Goal: Register for event/course

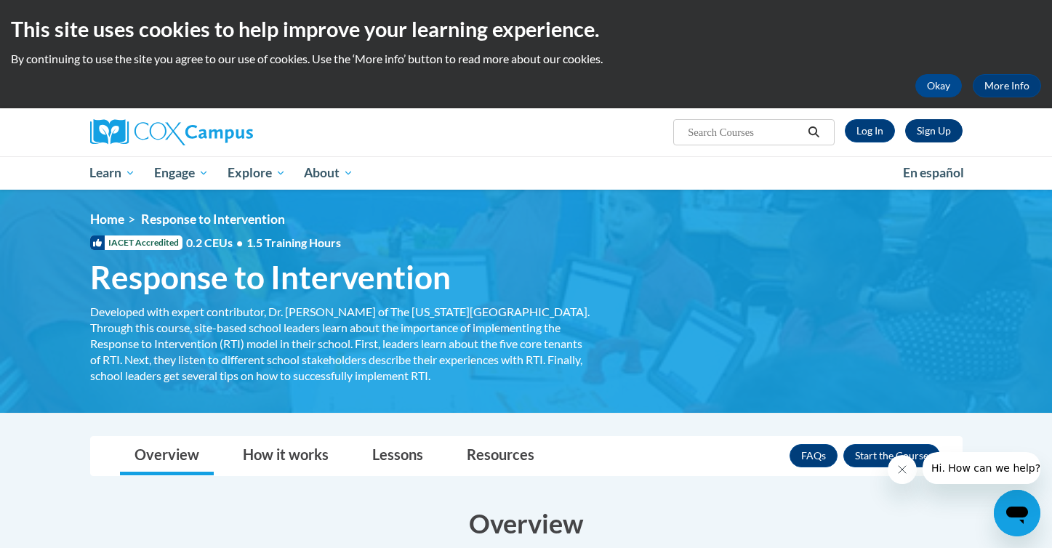
click at [923, 137] on link "Sign Up" at bounding box center [933, 130] width 57 height 23
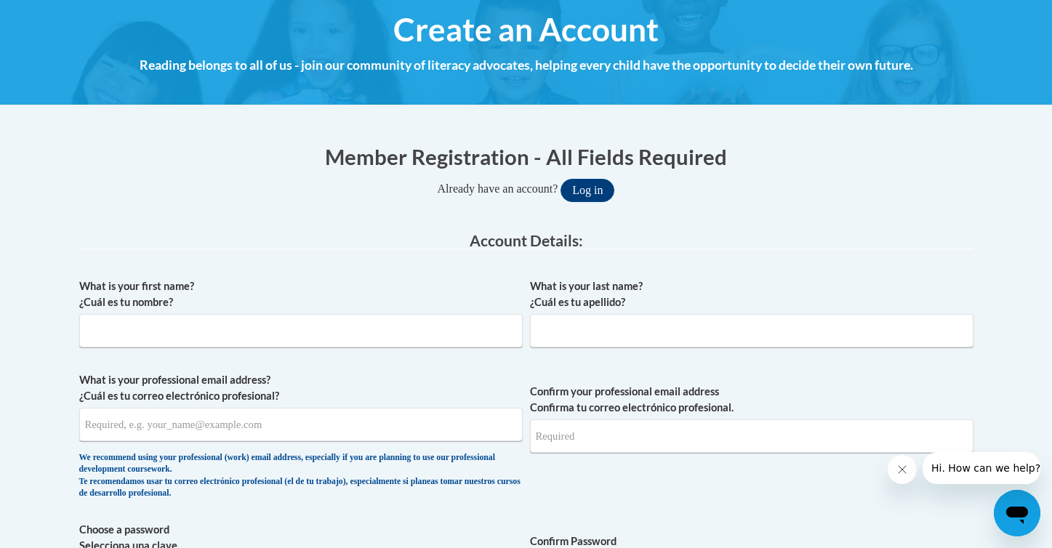
scroll to position [169, 0]
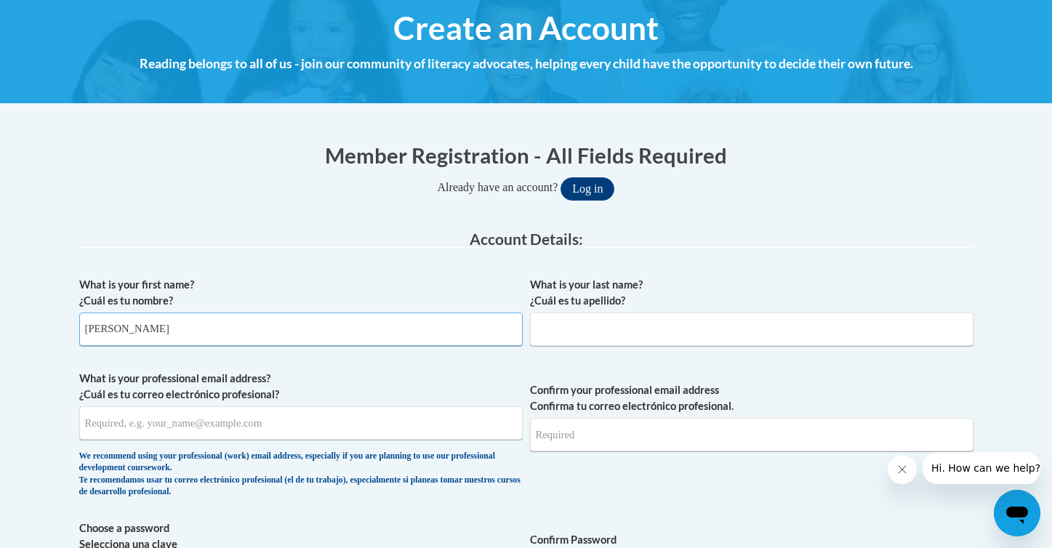
type input "Amelia"
type input "Nickelsen"
click at [819, 232] on legend "Account Details:" at bounding box center [526, 239] width 894 height 17
type input "annick4045@ung.edu"
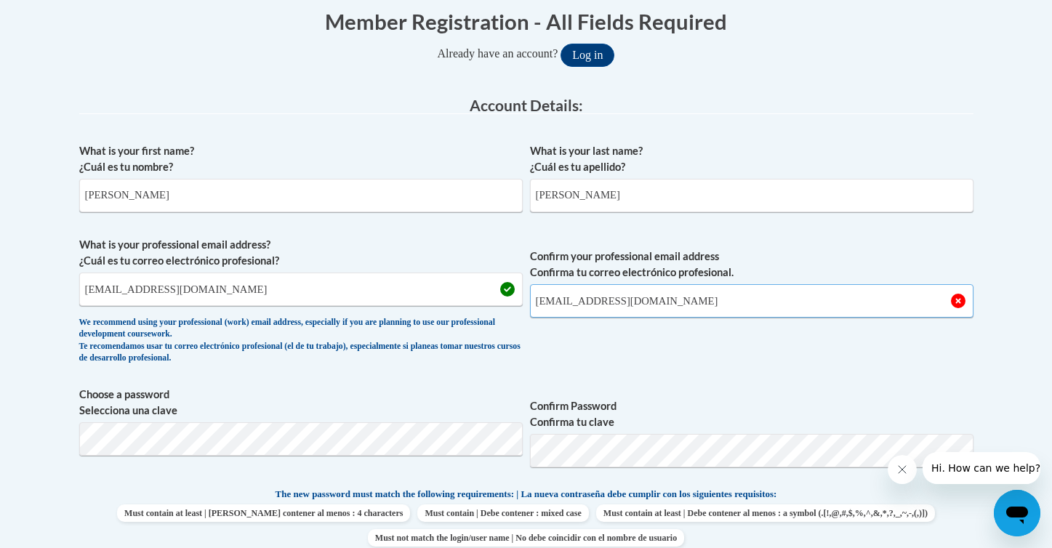
scroll to position [307, 0]
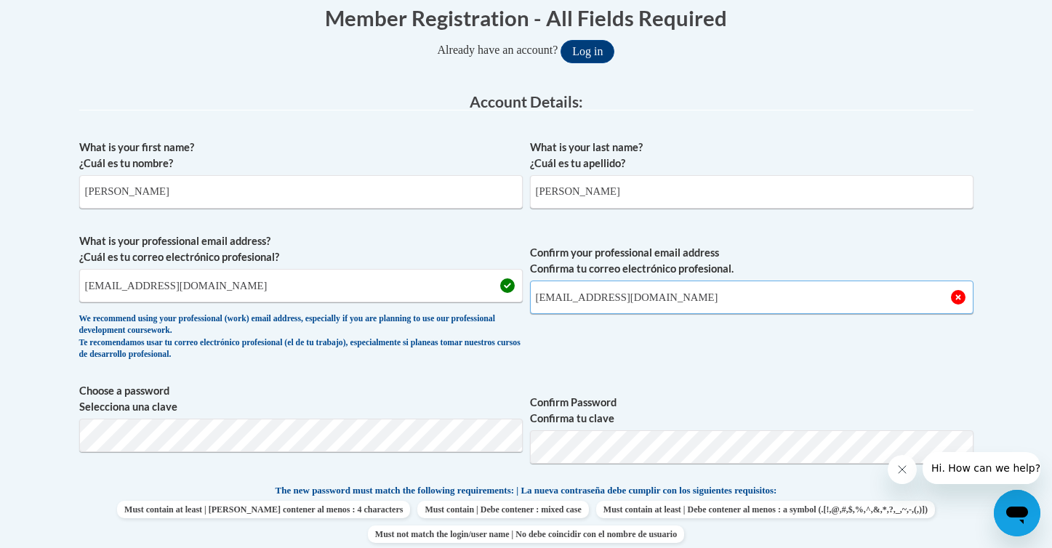
type input "annick4045@ung.edu"
click at [736, 385] on span "Confirm Password Confirma tu clave" at bounding box center [751, 429] width 443 height 92
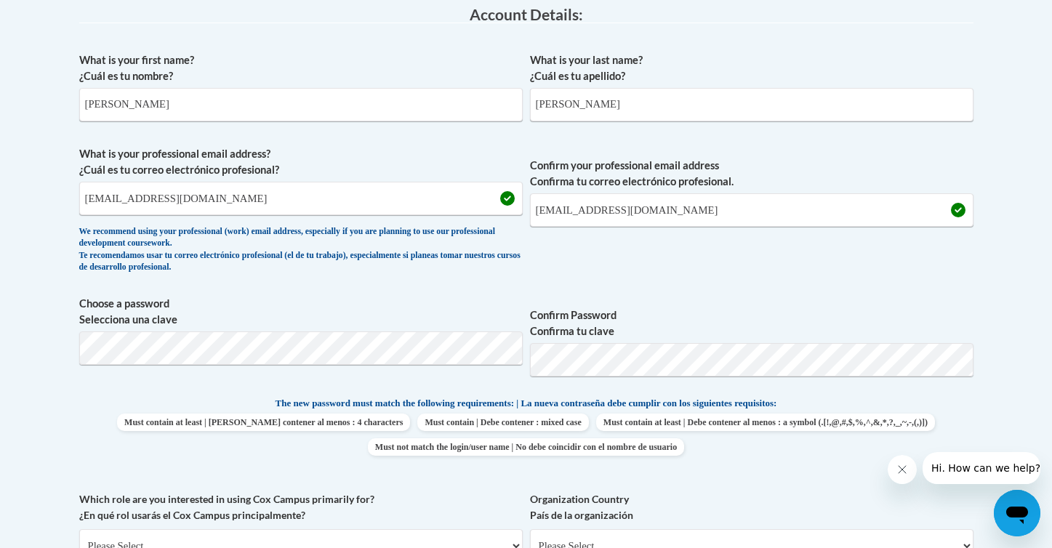
scroll to position [399, 0]
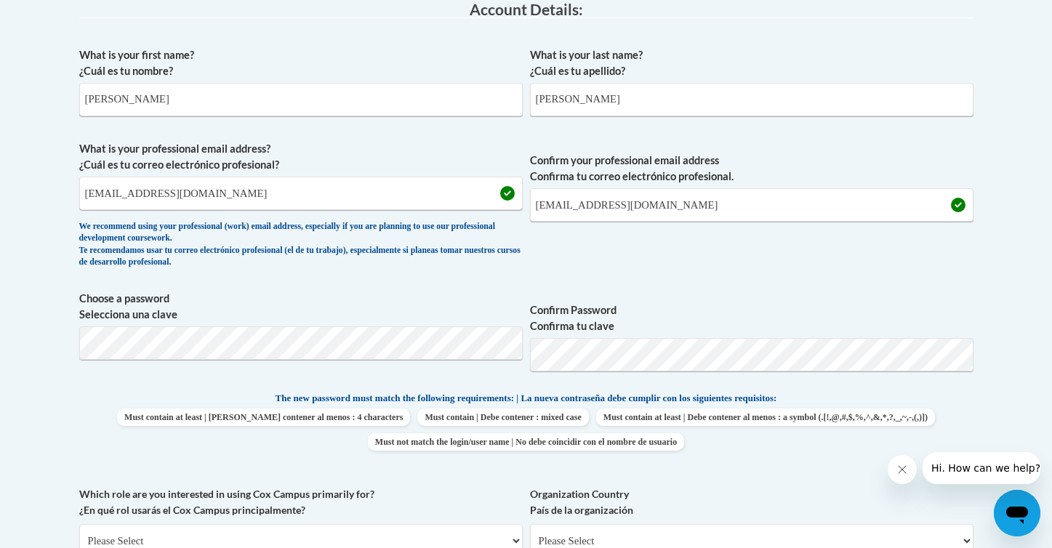
click at [744, 303] on label "Confirm Password Confirma tu clave" at bounding box center [751, 318] width 443 height 32
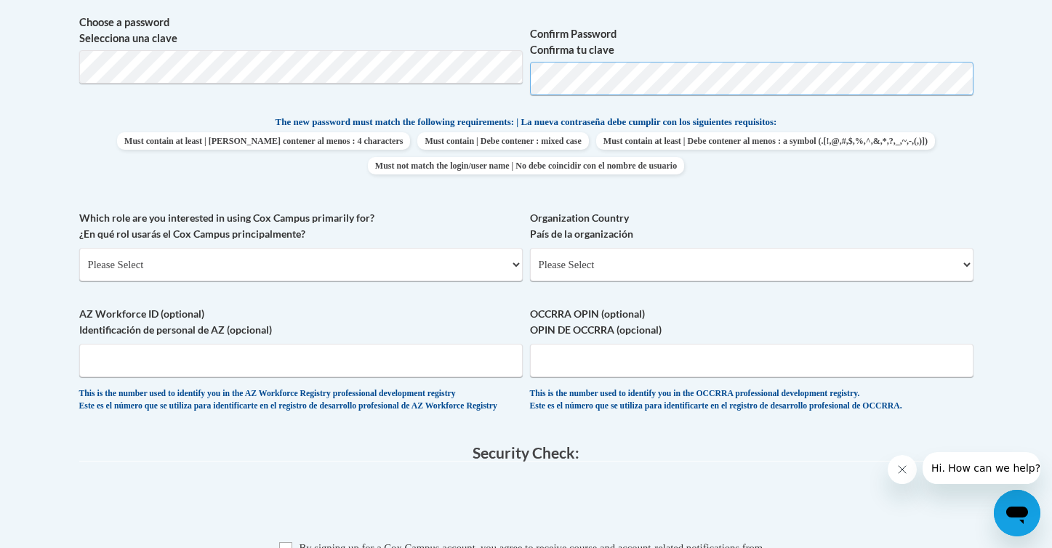
scroll to position [675, 0]
select select "5a18ea06-2b54-4451-96f2-d152daf9eac5"
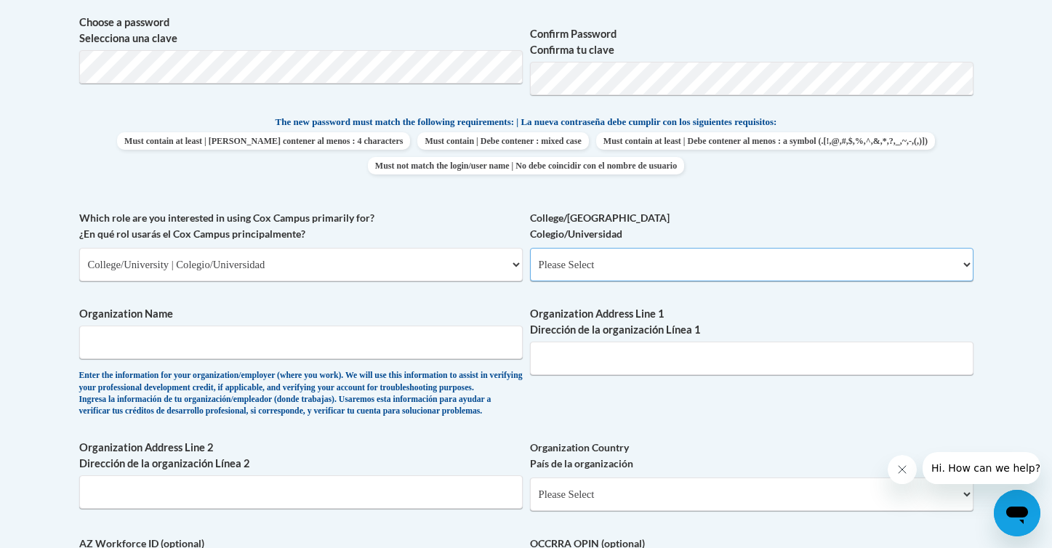
select select "99b32b07-cffc-426c-8bf6-0cd77760d84b"
type input "University of North Georgia"
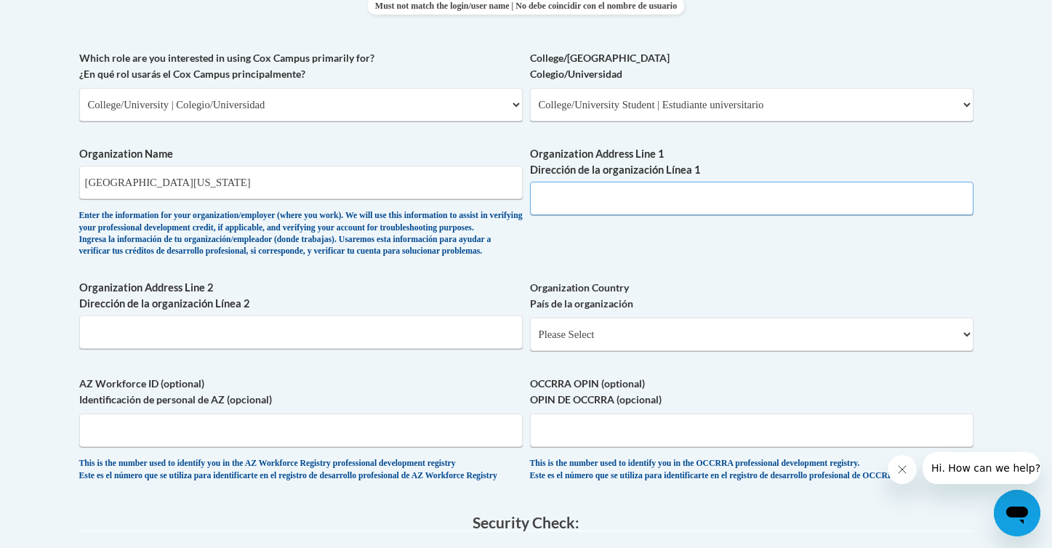
scroll to position [838, 0]
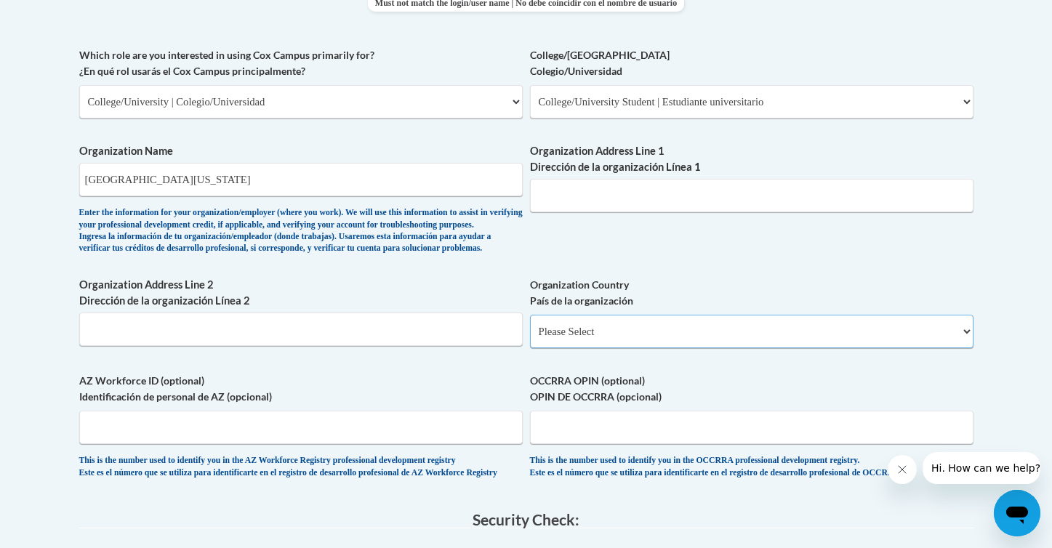
select select "ad49bcad-a171-4b2e-b99c-48b446064914"
select select
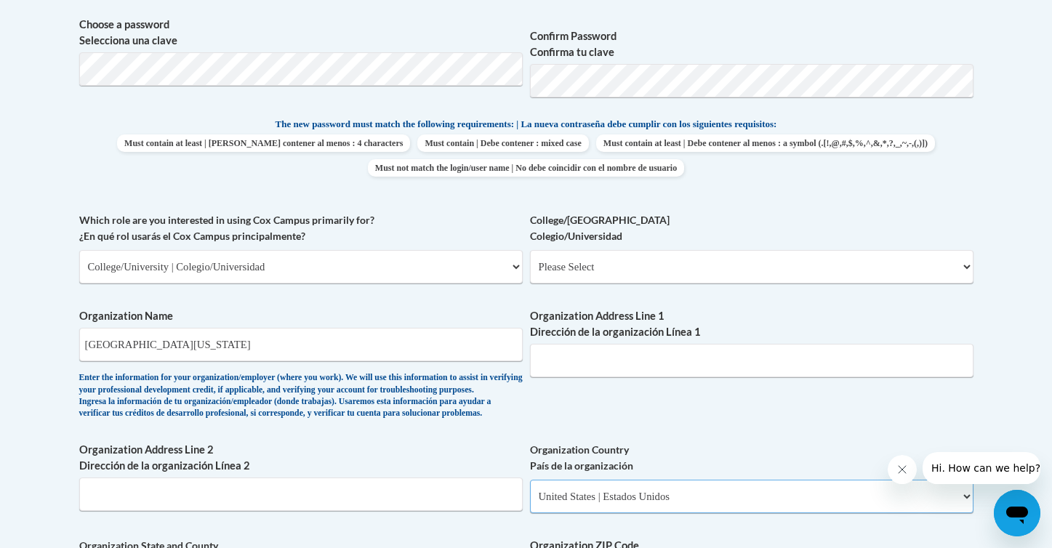
scroll to position [697, 0]
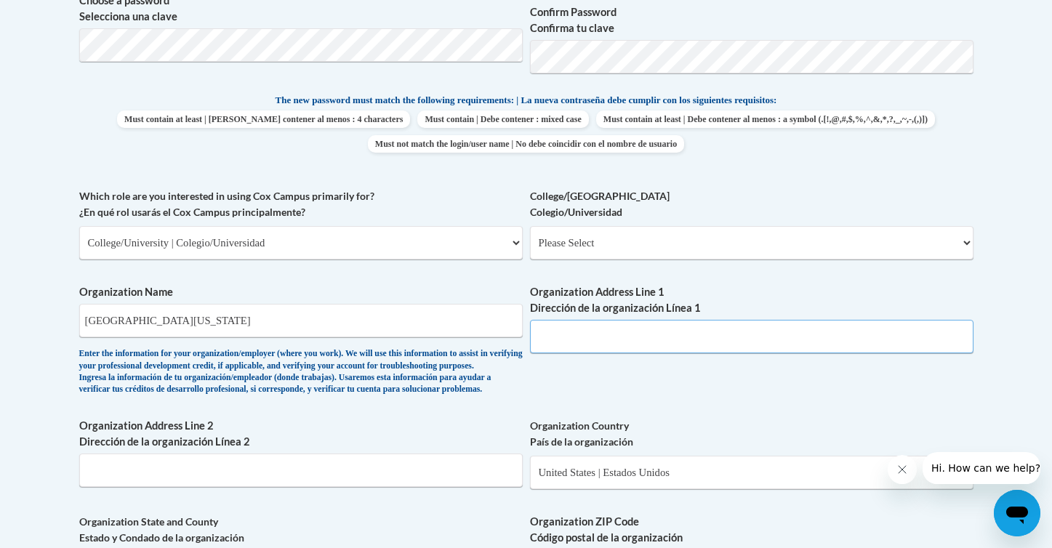
click at [583, 321] on input "Organization Address Line 1 Dirección de la organización Línea 1" at bounding box center [751, 336] width 443 height 33
type input "82 College Cir, Dahloneg, GA 30597"
click at [762, 385] on div "What is your first name? ¿Cuál es tu nombre? Amelia What is your last name? ¿Cu…" at bounding box center [526, 269] width 894 height 1054
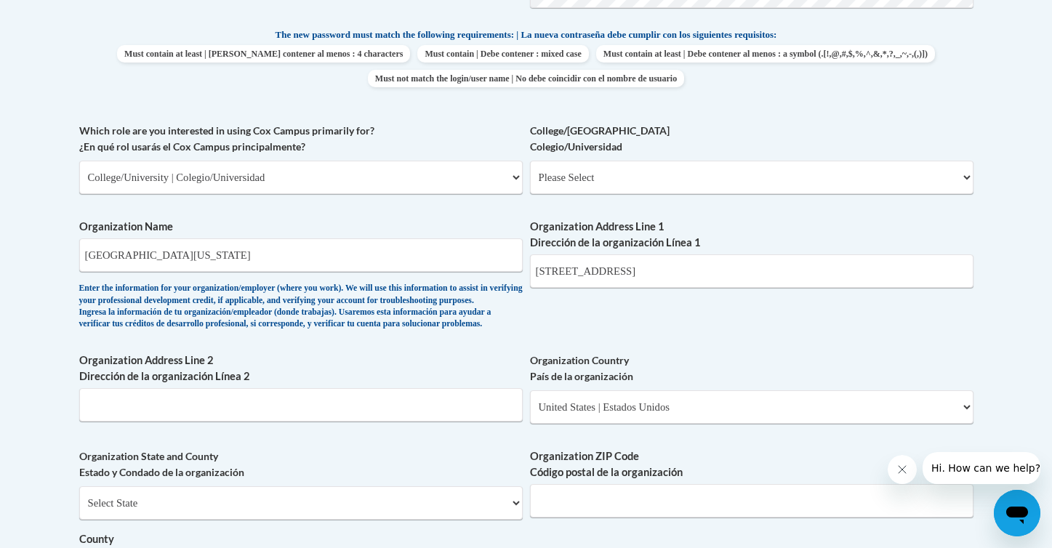
scroll to position [765, 0]
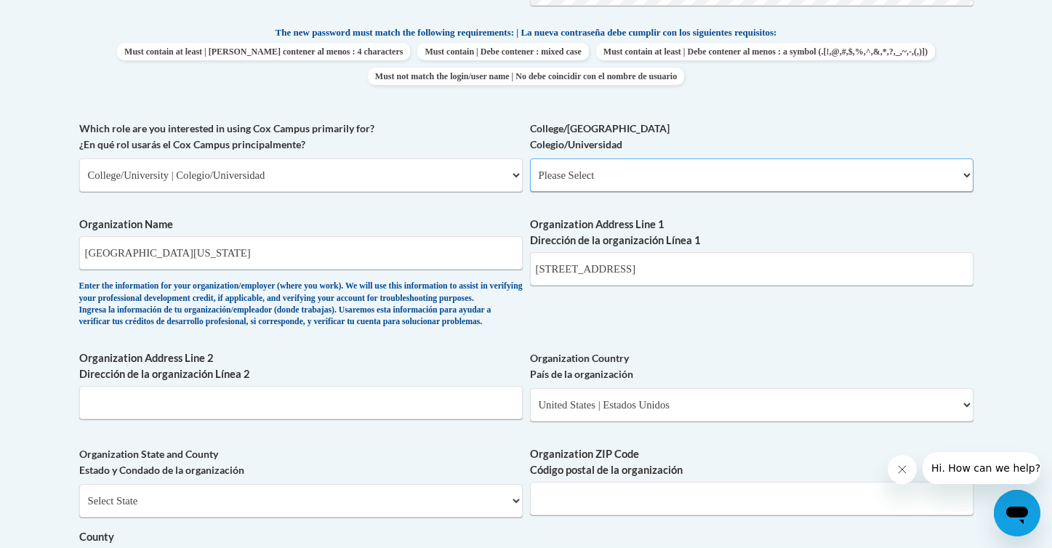
select select "99b32b07-cffc-426c-8bf6-0cd77760d84b"
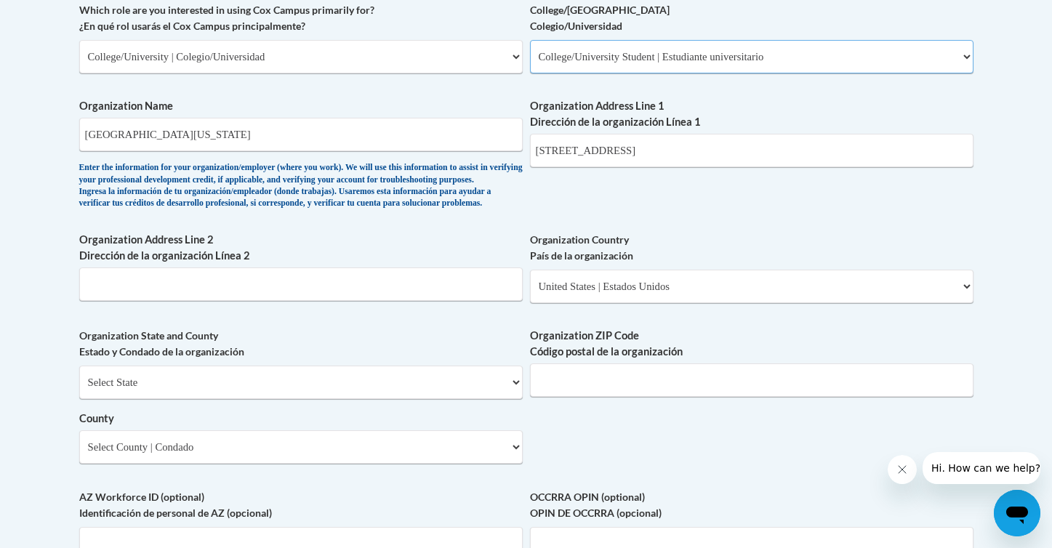
scroll to position [887, 0]
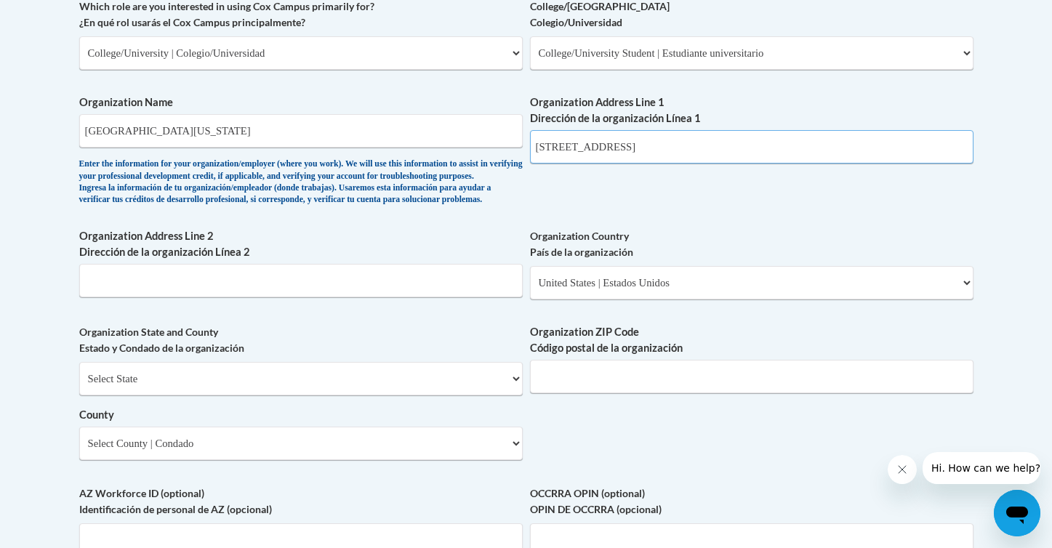
drag, startPoint x: 714, startPoint y: 140, endPoint x: 528, endPoint y: 125, distance: 186.7
click at [528, 125] on div "What is your first name? ¿Cuál es tu nombre? Amelia What is your last name? ¿Cu…" at bounding box center [526, 79] width 894 height 1054
paste input "82 College Cir, Dahloneg, GA 30597"
type input "82 College Cir, Dahloneg, GA 30597"
select select "Georgia"
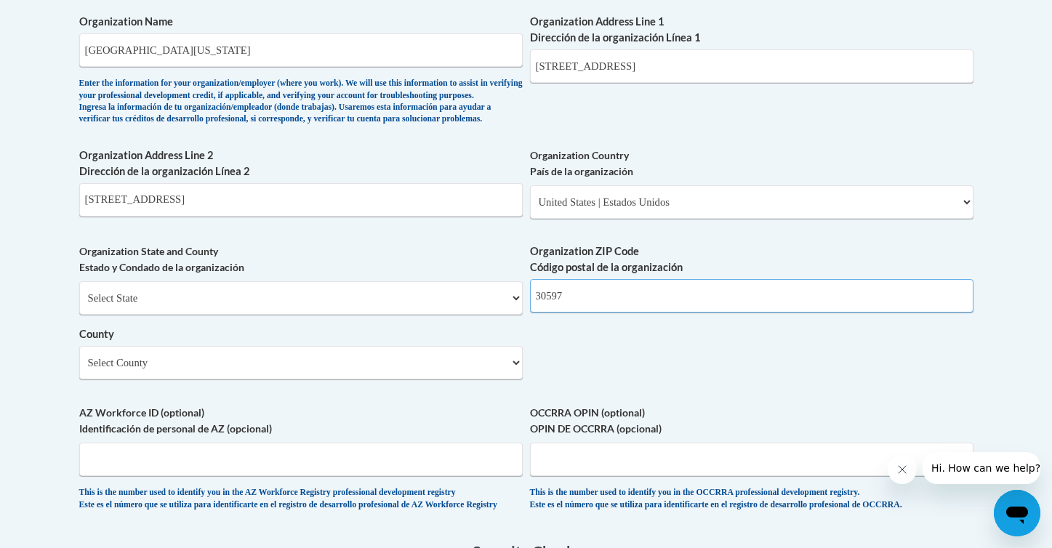
scroll to position [968, 0]
type input "30597"
select select "Lumpkin"
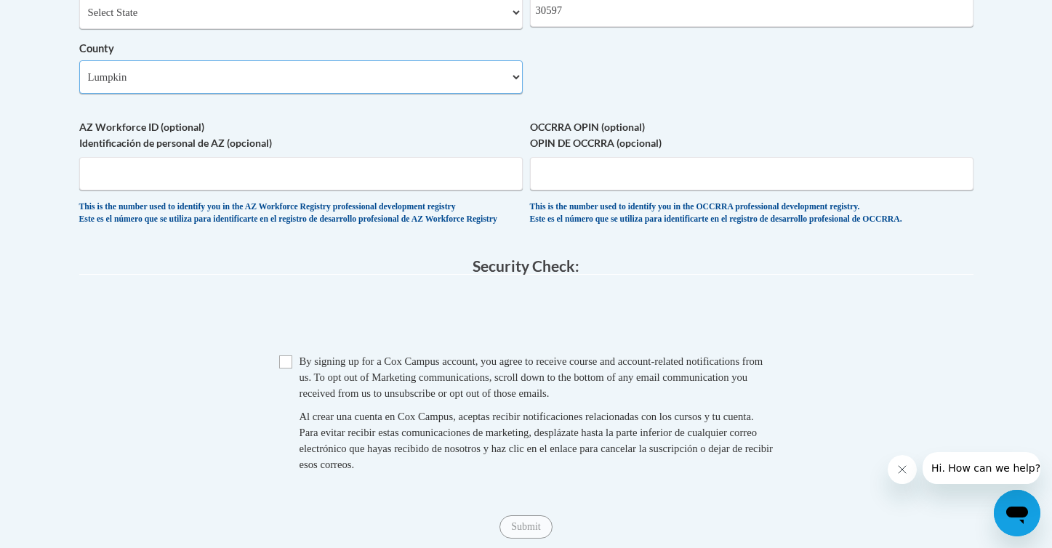
scroll to position [1259, 0]
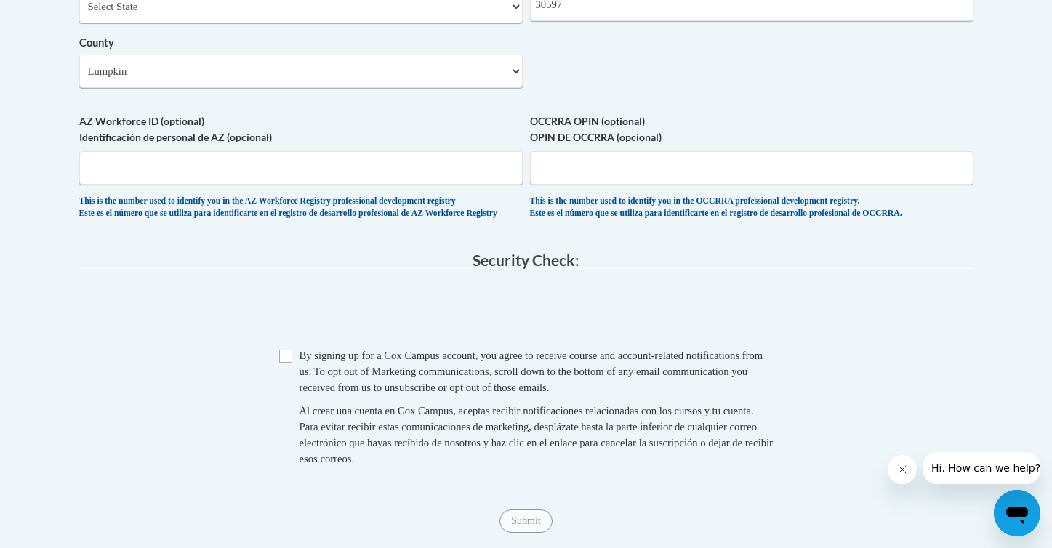
click at [285, 357] on input "Checkbox" at bounding box center [285, 356] width 13 height 13
checkbox input "true"
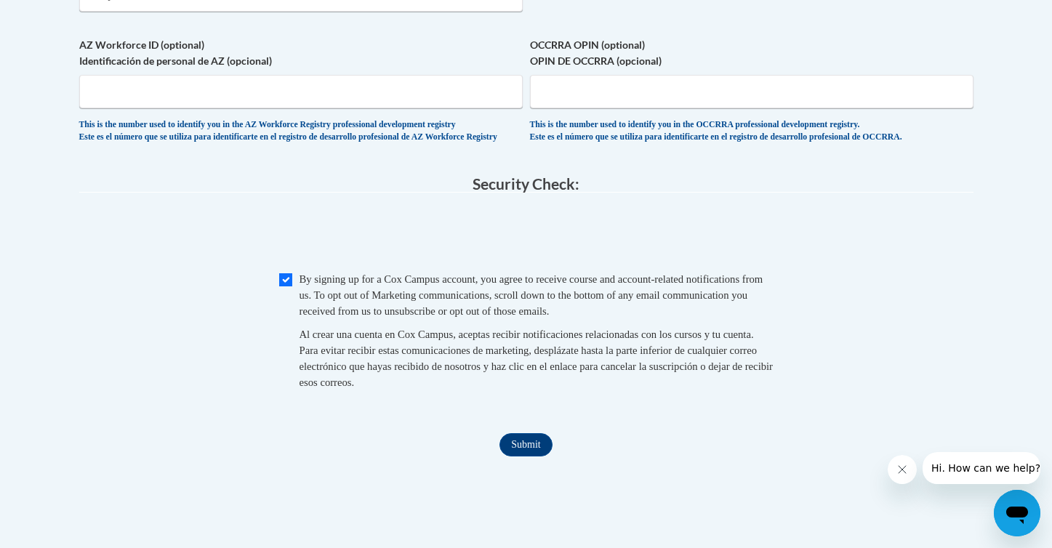
scroll to position [1351, 0]
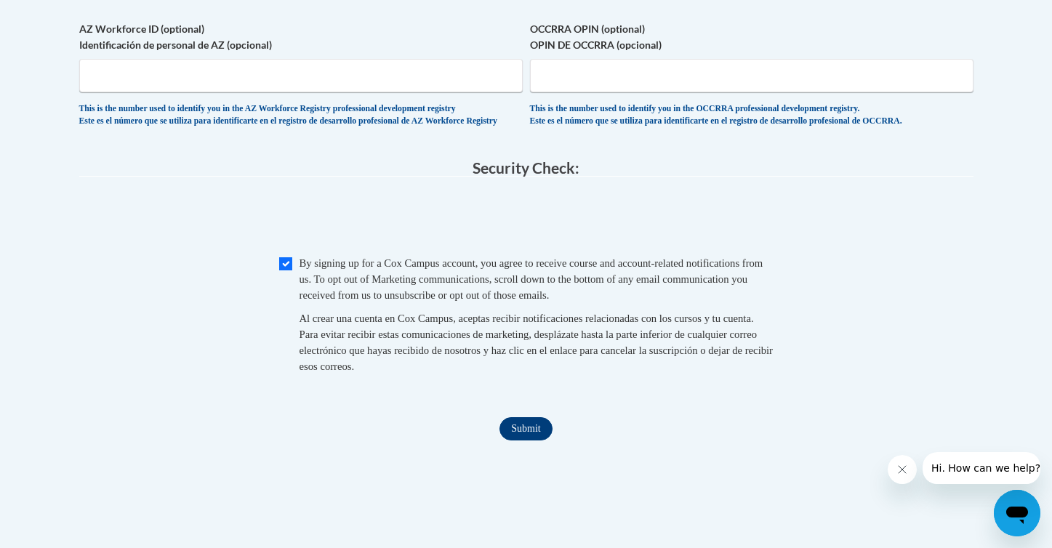
click at [535, 436] on input "Submit" at bounding box center [525, 428] width 52 height 23
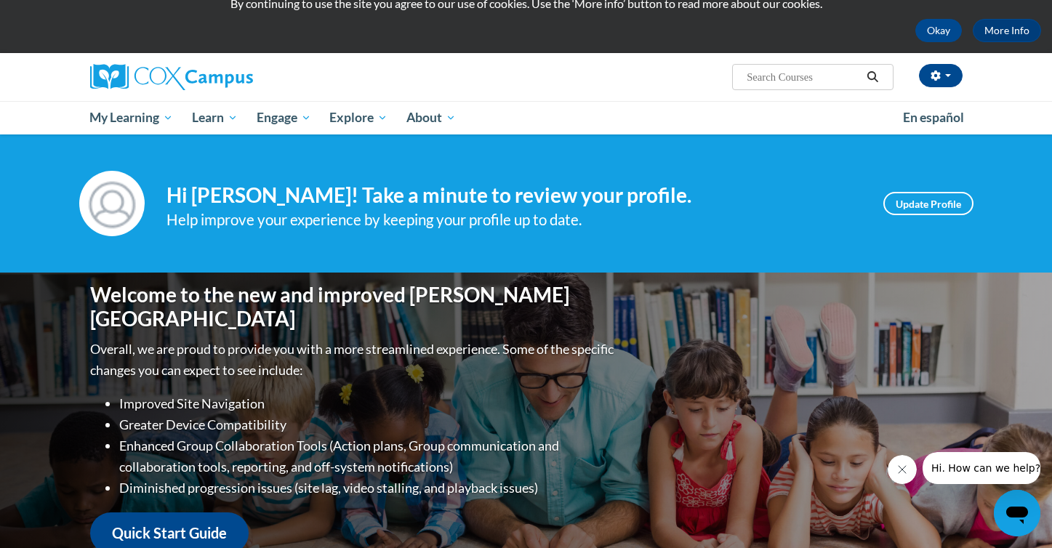
scroll to position [53, 0]
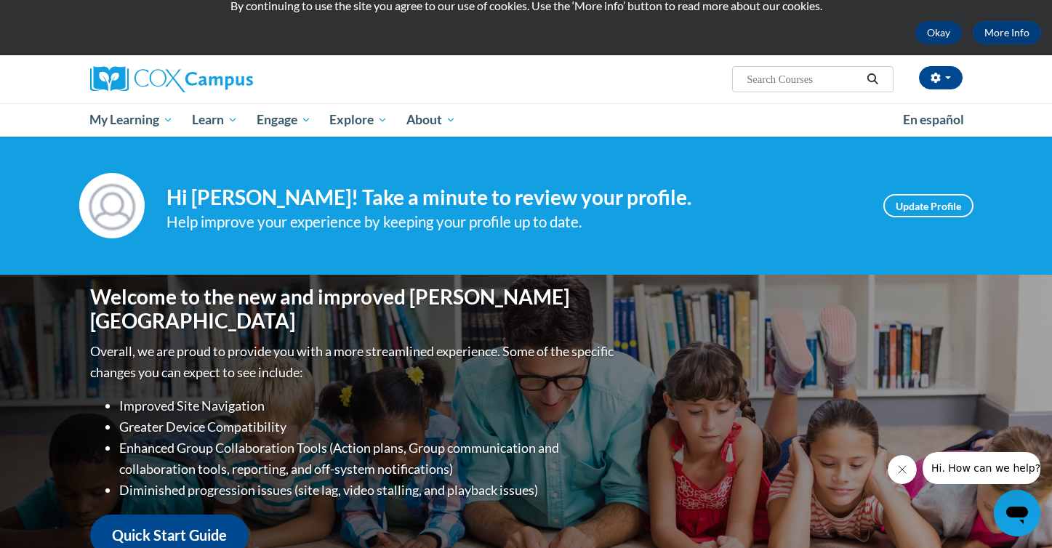
click at [920, 36] on button "Okay" at bounding box center [938, 32] width 47 height 23
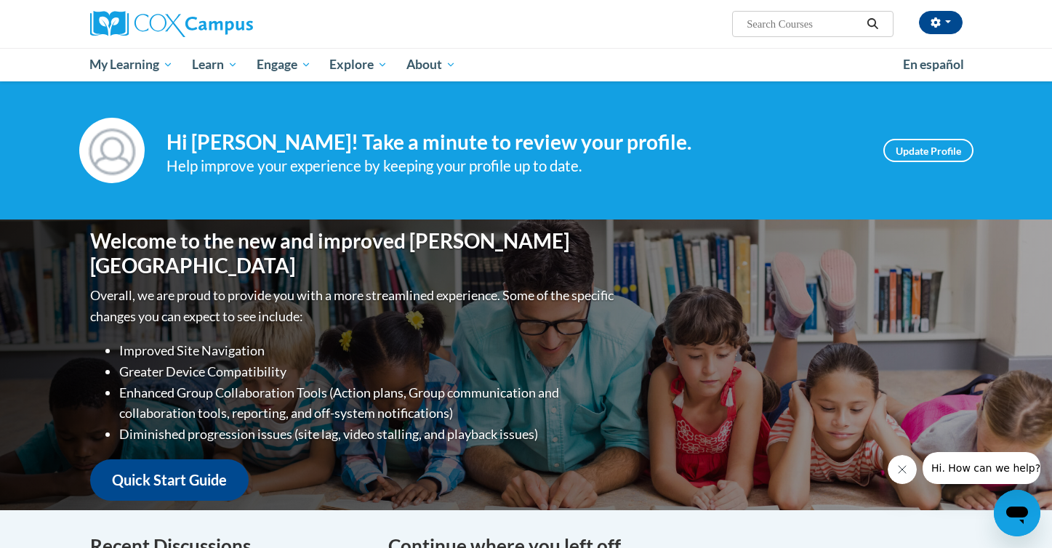
scroll to position [0, 0]
click at [773, 25] on input "Search..." at bounding box center [803, 23] width 116 height 17
type input "response to intervention"
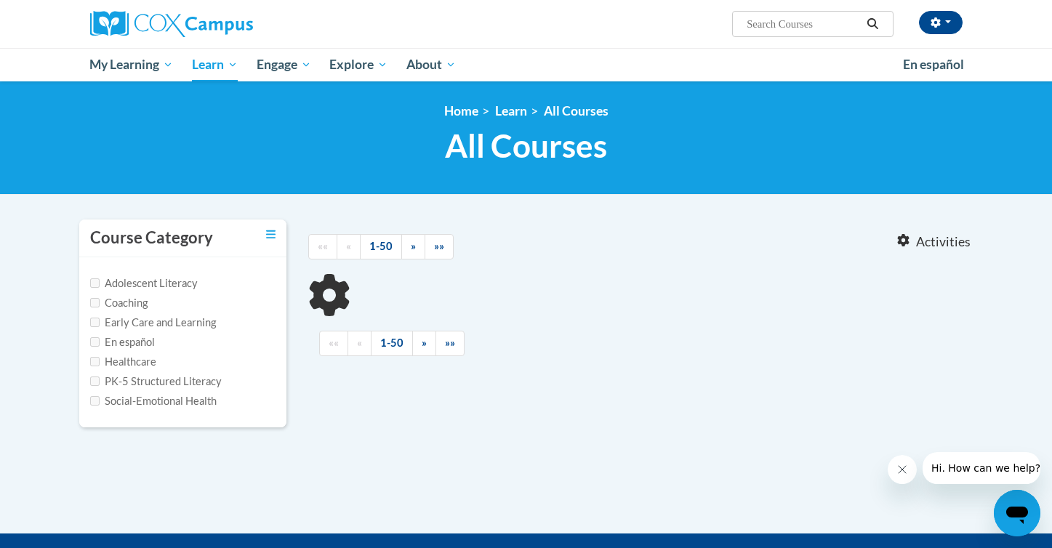
type input "response to intervention"
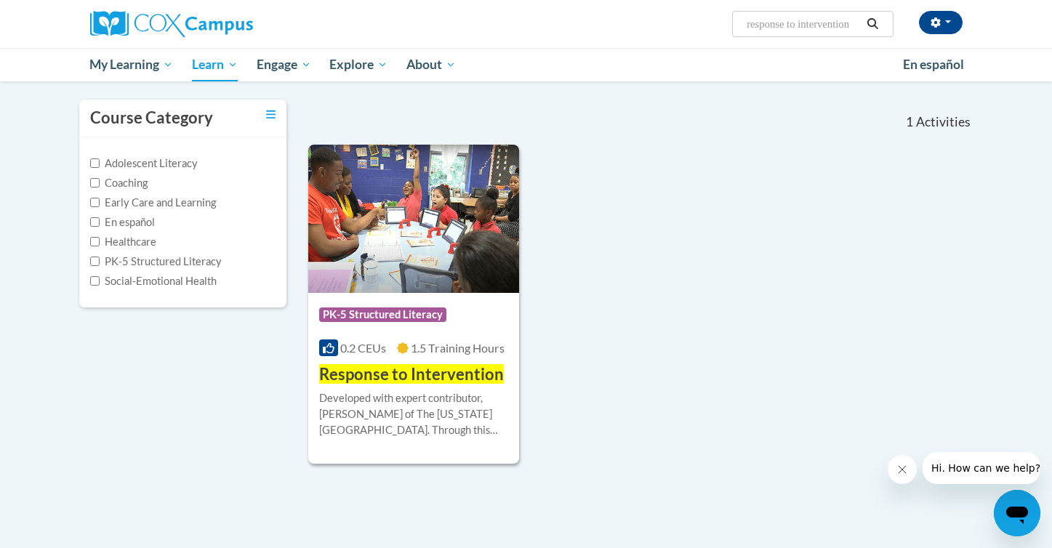
scroll to position [124, 0]
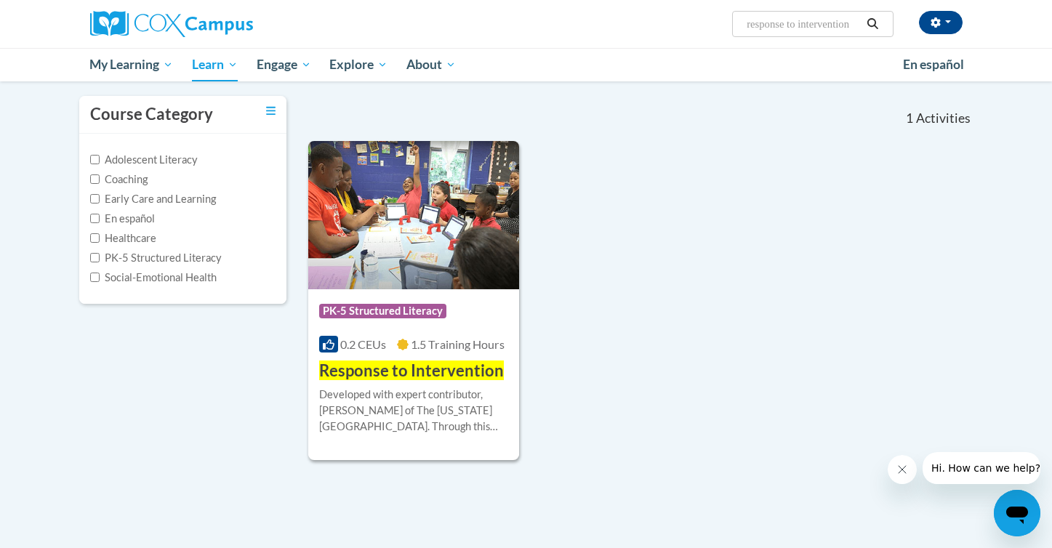
click at [440, 334] on div "Course Category: PK-5 Structured Literacy 0.2 CEUs 1.5 Training Hours COURSE Re…" at bounding box center [414, 335] width 212 height 93
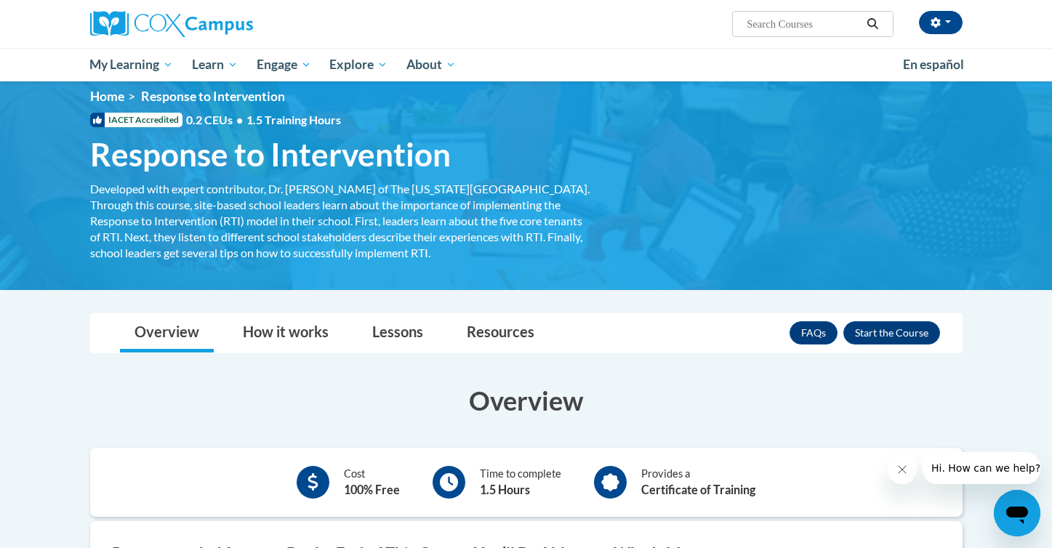
scroll to position [15, 0]
click at [915, 335] on button "Enroll" at bounding box center [891, 332] width 97 height 23
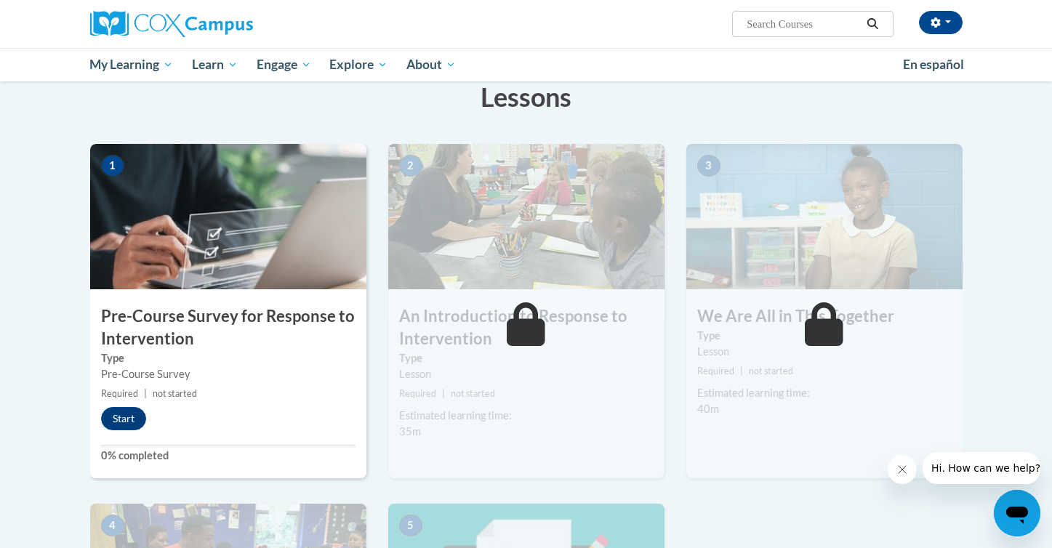
scroll to position [233, 0]
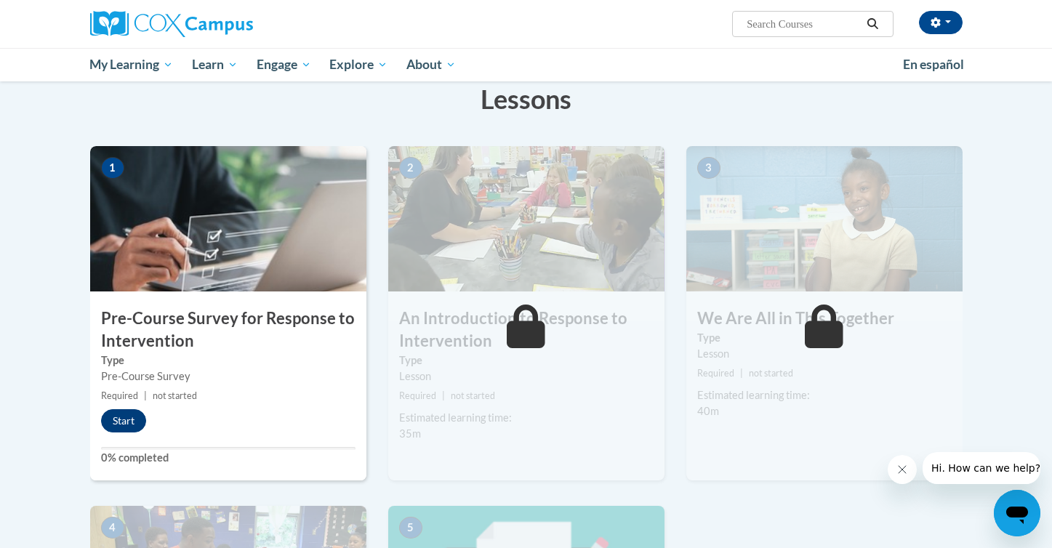
click at [141, 419] on button "Start" at bounding box center [123, 420] width 45 height 23
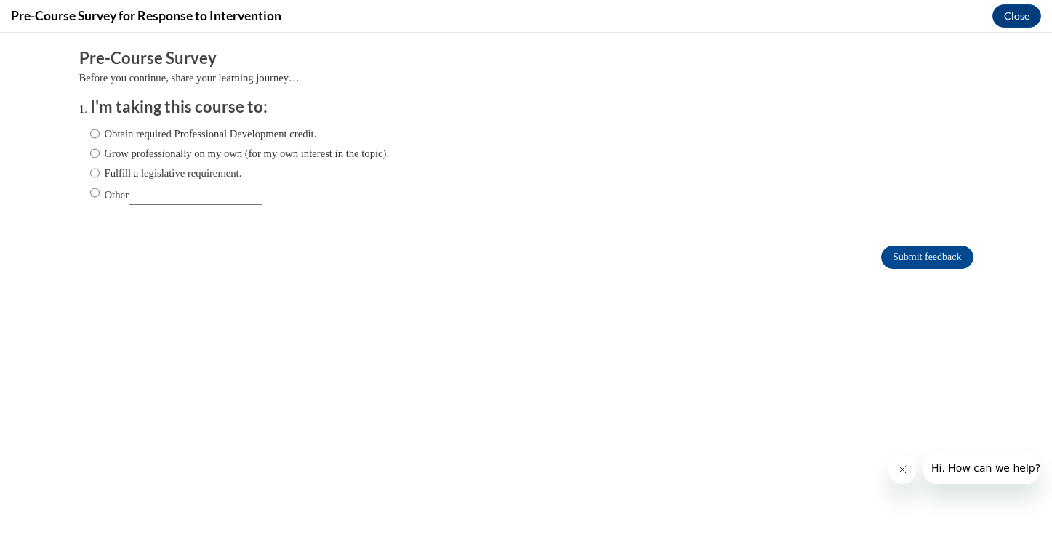
scroll to position [0, 0]
click at [206, 134] on label "Obtain required Professional Development credit." at bounding box center [203, 134] width 227 height 16
click at [100, 134] on input "Obtain required Professional Development credit." at bounding box center [94, 134] width 9 height 16
radio input "true"
click at [896, 467] on icon "Close message from company" at bounding box center [902, 470] width 12 height 12
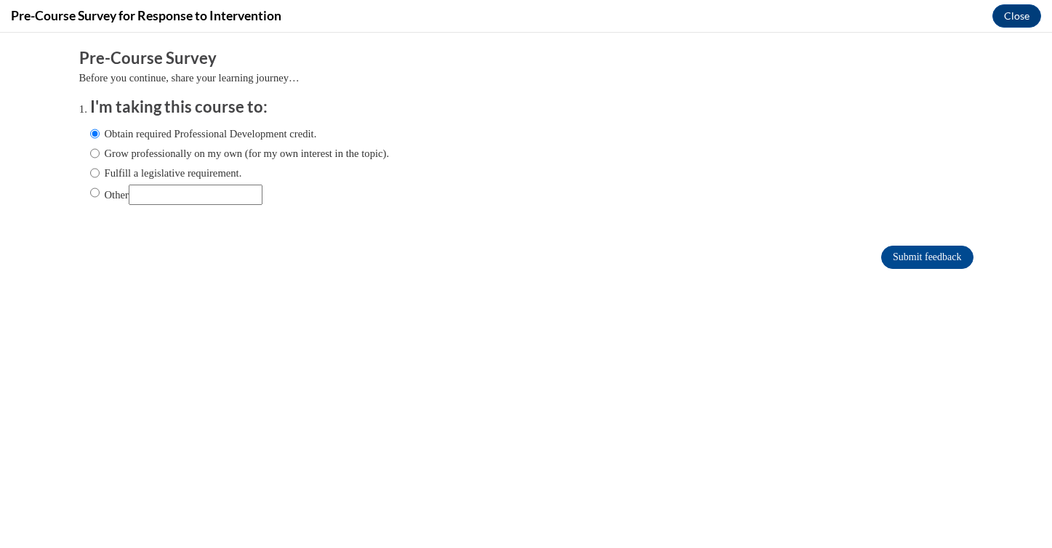
click at [0, 0] on icon "Close message from company" at bounding box center [0, 0] width 0 height 0
click at [917, 252] on input "Submit feedback" at bounding box center [927, 257] width 92 height 23
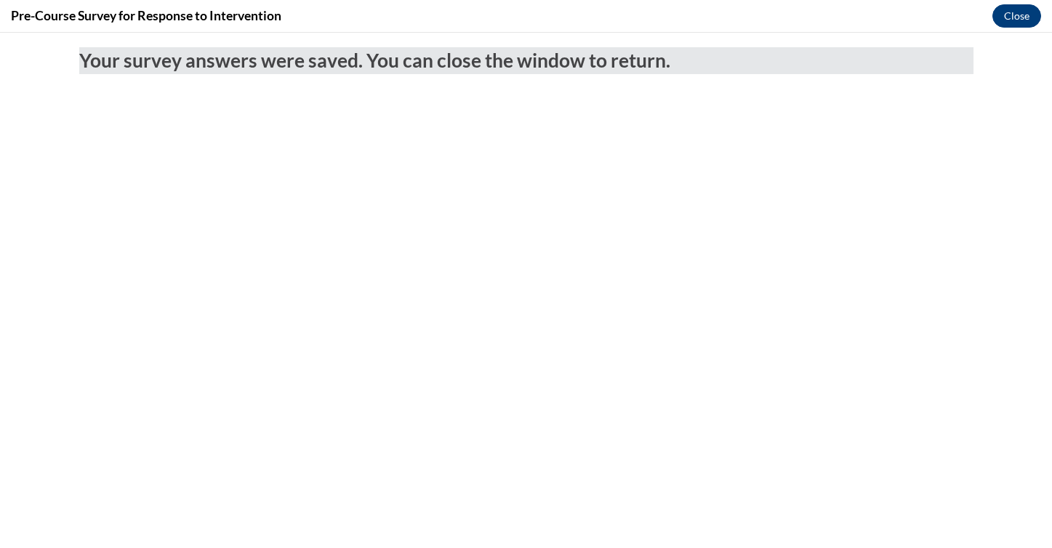
click at [1007, 19] on button "Close" at bounding box center [1016, 15] width 49 height 23
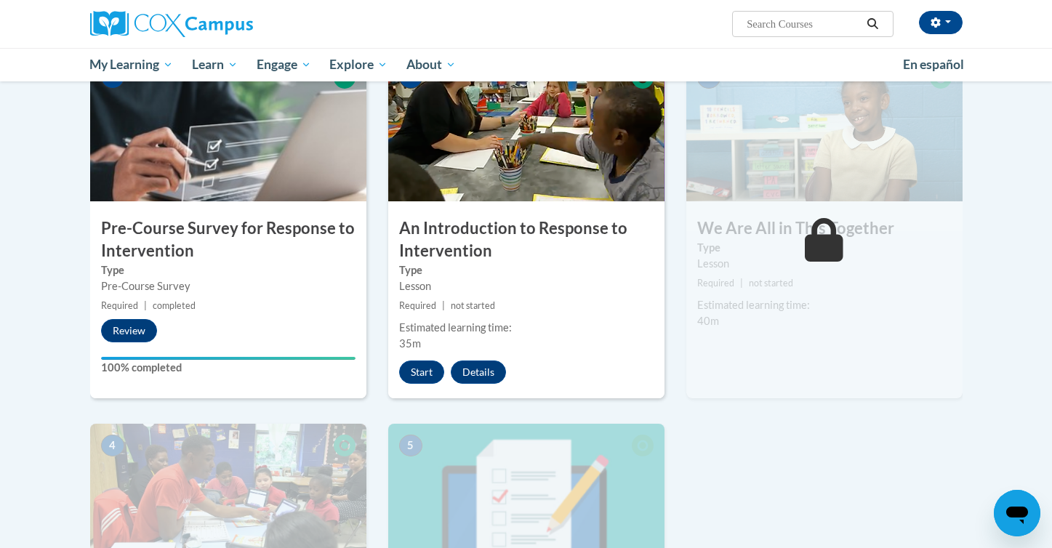
scroll to position [329, 0]
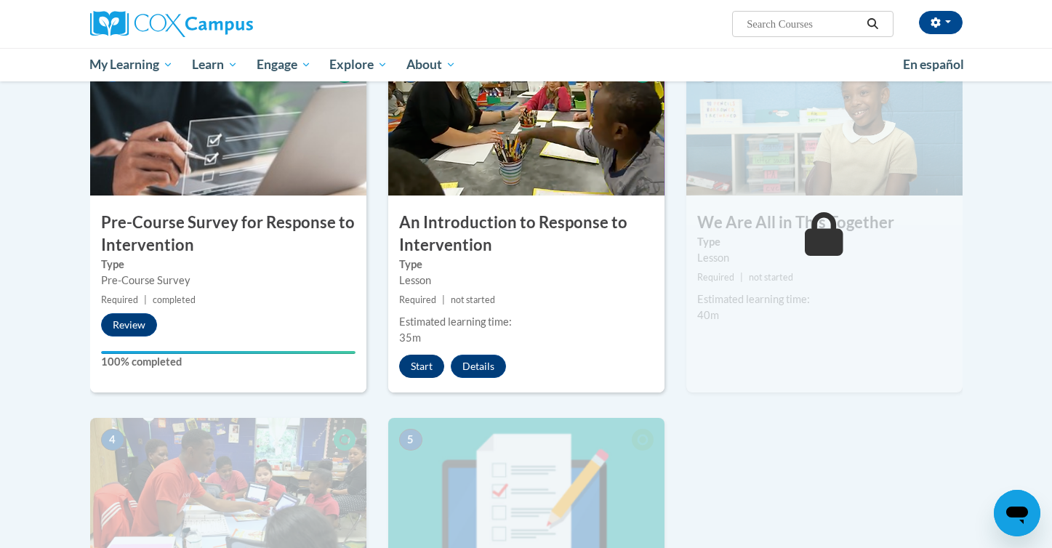
click at [427, 362] on button "Start" at bounding box center [421, 366] width 45 height 23
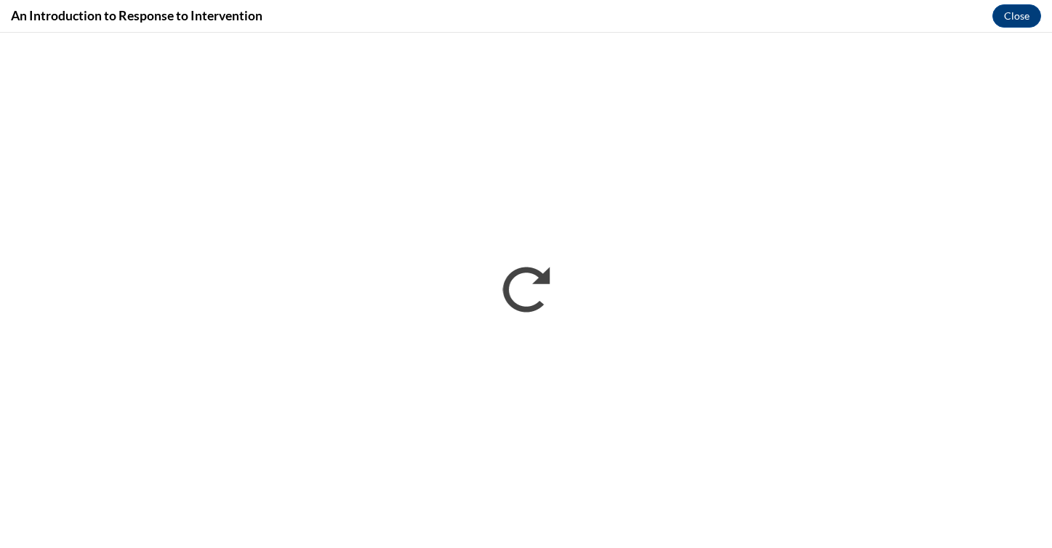
scroll to position [0, 0]
